Goal: Task Accomplishment & Management: Use online tool/utility

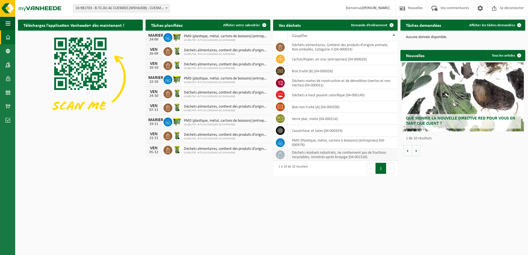
click at [314, 154] on td "Déchets résiduels industriels, ne contiennent pas de fractions recyclables, inc…" at bounding box center [343, 155] width 110 height 12
click at [369, 24] on span "Demande d’enlèvement" at bounding box center [369, 25] width 36 height 4
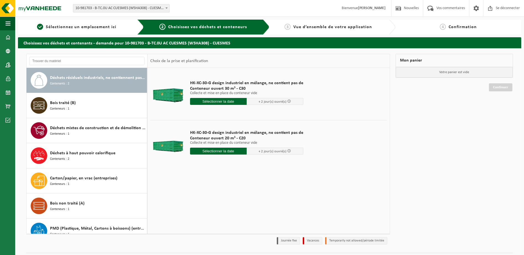
click at [98, 82] on div "Déchets résiduels industriels, ne contiennent pas de fractions recyclables, inc…" at bounding box center [98, 80] width 96 height 17
click at [212, 102] on input "text" at bounding box center [218, 101] width 57 height 7
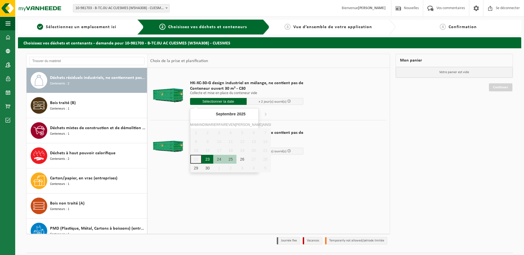
click at [204, 159] on div "23" at bounding box center [208, 159] width 12 height 9
type input "Van 2025-09-23"
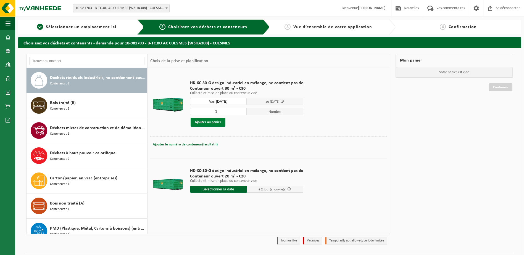
click at [217, 122] on button "Ajouter au panier" at bounding box center [208, 122] width 35 height 9
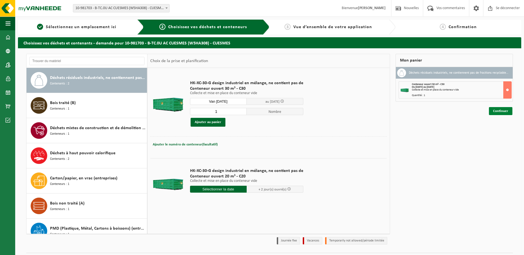
click at [500, 112] on link "Continuer" at bounding box center [500, 111] width 23 height 8
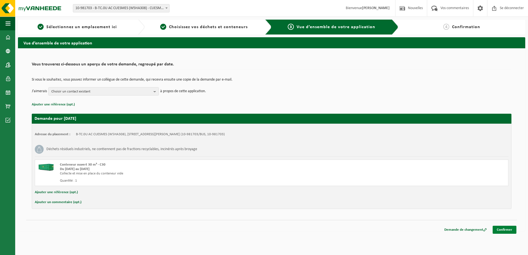
click at [504, 229] on link "Confirmer" at bounding box center [505, 230] width 24 height 8
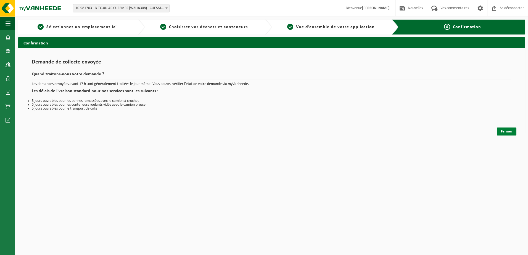
click at [510, 131] on link "Fermer" at bounding box center [507, 132] width 20 height 8
